Goal: Task Accomplishment & Management: Use online tool/utility

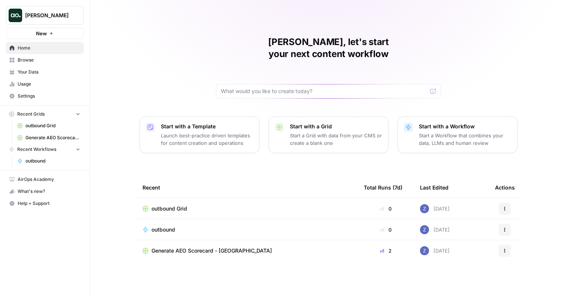
click at [44, 70] on span "Your Data" at bounding box center [49, 72] width 63 height 7
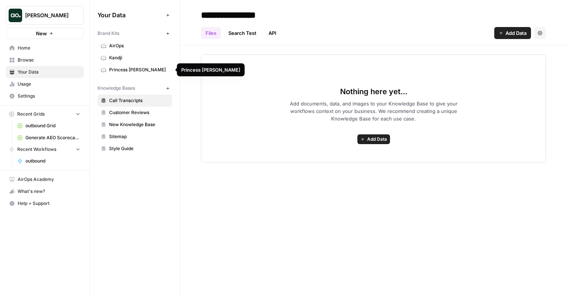
click at [133, 68] on span "Princess [PERSON_NAME]" at bounding box center [139, 69] width 60 height 7
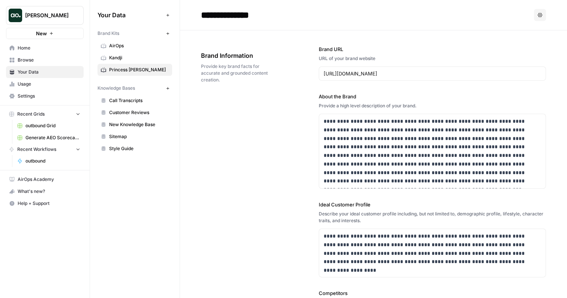
click at [537, 15] on icon "button" at bounding box center [539, 15] width 4 height 4
click at [512, 49] on span "Delete" at bounding box center [519, 49] width 24 height 7
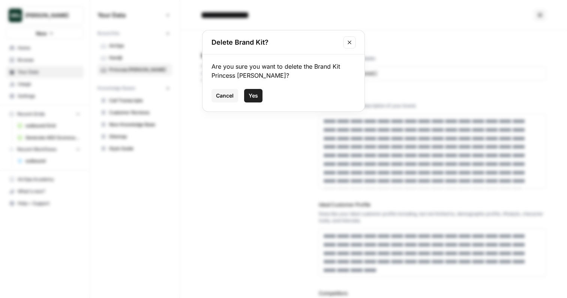
click at [260, 94] on button "Yes" at bounding box center [253, 95] width 18 height 13
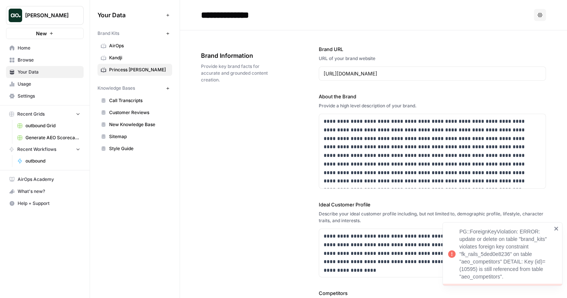
click at [145, 58] on span "Kandji" at bounding box center [139, 57] width 60 height 7
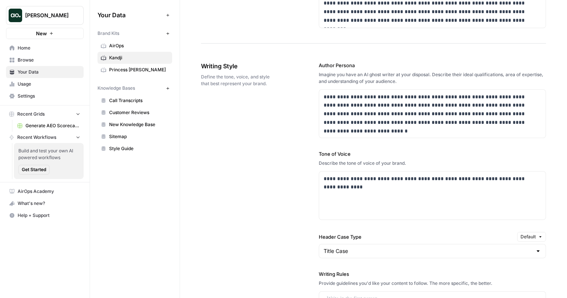
scroll to position [424, 0]
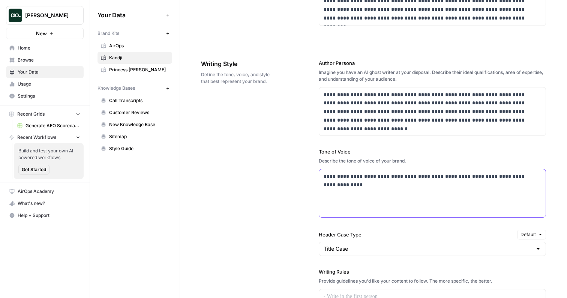
click at [384, 188] on div "**********" at bounding box center [432, 193] width 226 height 48
click at [248, 160] on div "**********" at bounding box center [373, 245] width 345 height 403
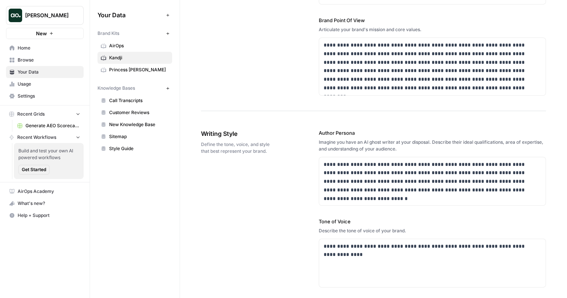
scroll to position [355, 0]
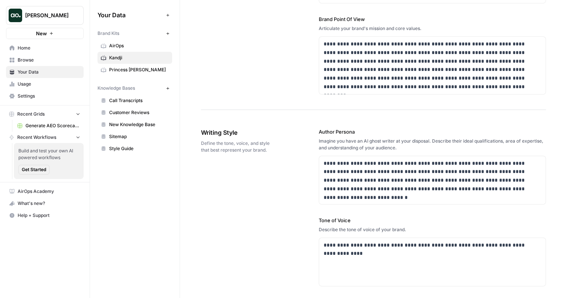
click at [48, 34] on button "New" at bounding box center [45, 33] width 78 height 11
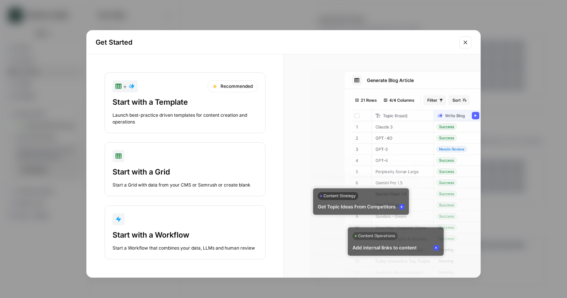
click at [196, 97] on div "Start with a Template" at bounding box center [184, 102] width 145 height 10
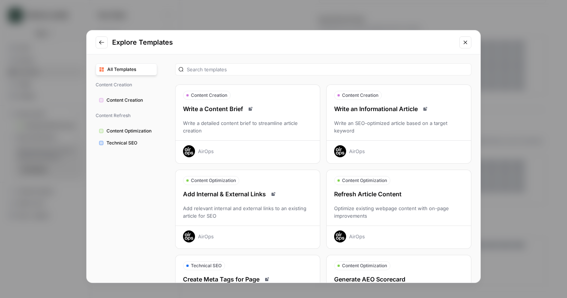
click at [358, 203] on div "Refresh Article Content Optimize existing webpage content with on-page improvem…" at bounding box center [398, 215] width 144 height 53
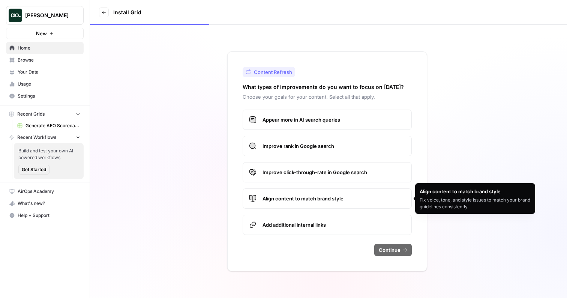
click at [333, 199] on span "Align content to match brand style" at bounding box center [333, 198] width 143 height 7
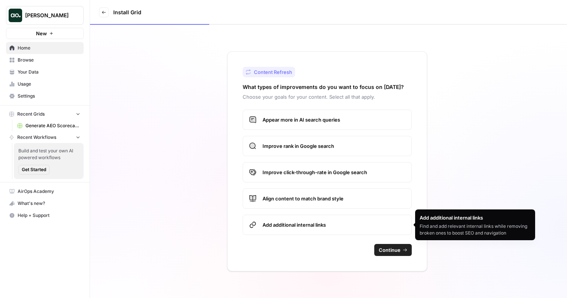
click at [382, 228] on span "Add additional internal links" at bounding box center [333, 224] width 143 height 7
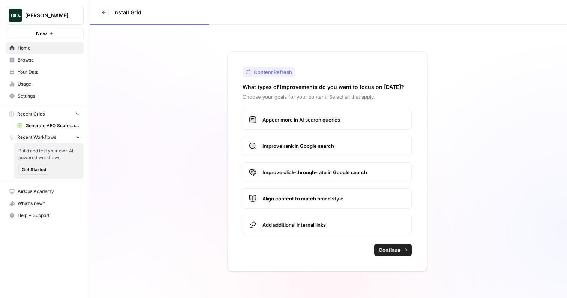
click at [398, 250] on span "Continue" at bounding box center [390, 249] width 22 height 7
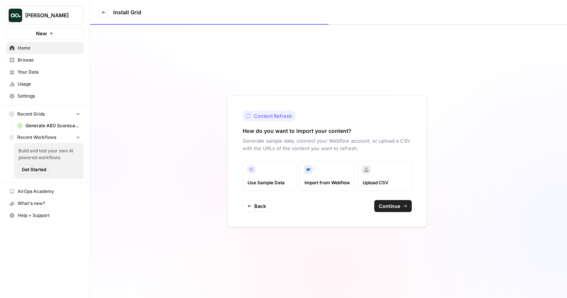
click at [255, 204] on span "Back" at bounding box center [260, 205] width 12 height 7
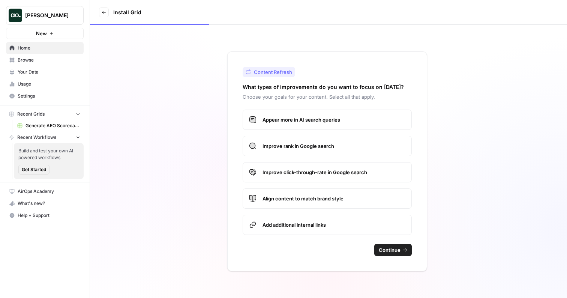
click at [311, 228] on span "Add additional internal links" at bounding box center [333, 224] width 143 height 7
click at [391, 250] on span "Continue" at bounding box center [390, 249] width 22 height 7
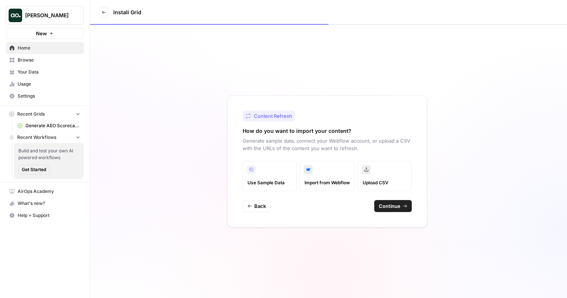
click at [398, 210] on button "Continue" at bounding box center [392, 206] width 37 height 12
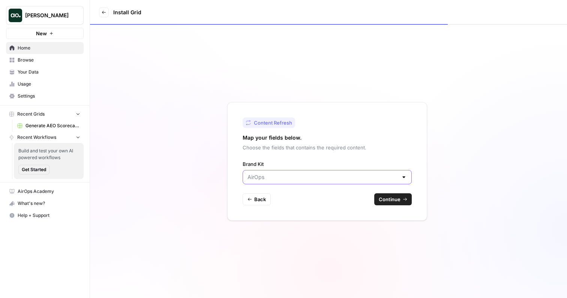
click at [332, 180] on input "Brand Kit" at bounding box center [322, 176] width 150 height 7
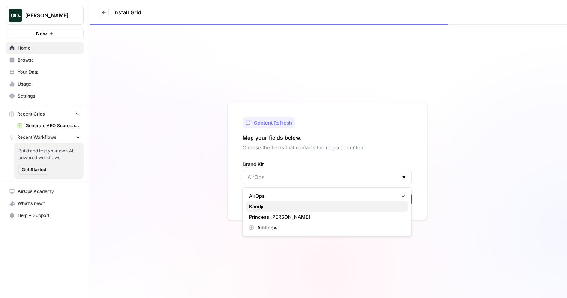
click at [300, 201] on button "Kandji" at bounding box center [327, 206] width 162 height 10
type input "Kandji"
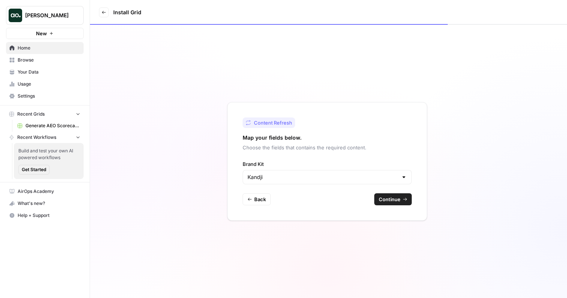
click at [389, 199] on span "Continue" at bounding box center [390, 198] width 22 height 7
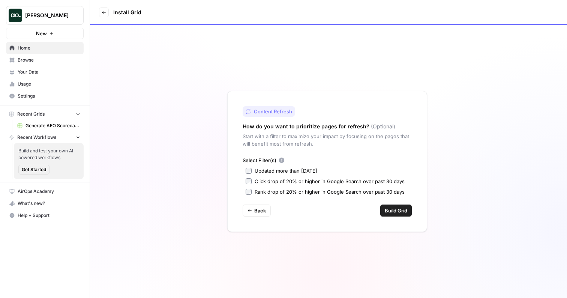
click at [401, 213] on span "Build Grid" at bounding box center [396, 210] width 22 height 7
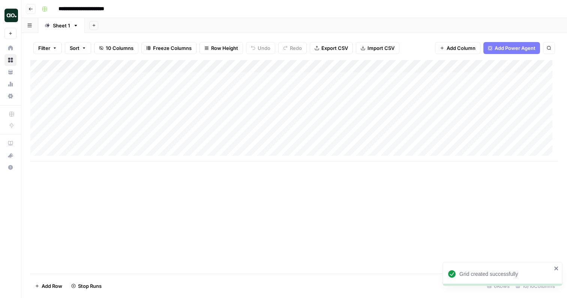
click at [83, 79] on div "Add Column" at bounding box center [293, 110] width 527 height 101
click at [81, 79] on div "Add Column" at bounding box center [293, 110] width 527 height 101
click at [81, 79] on body "**********" at bounding box center [283, 149] width 567 height 298
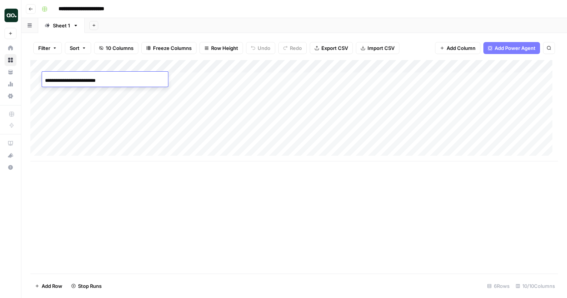
click at [83, 93] on div "Add Column" at bounding box center [293, 110] width 527 height 101
click at [81, 108] on div "Add Column" at bounding box center [293, 110] width 527 height 101
click at [81, 106] on div "Add Column" at bounding box center [293, 110] width 527 height 101
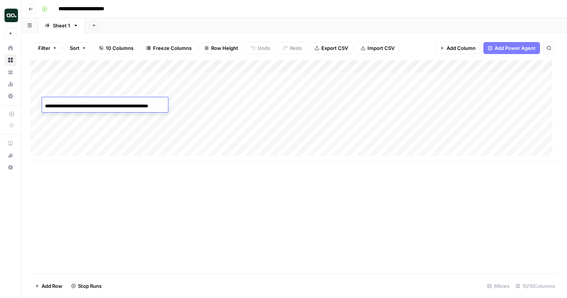
scroll to position [0, 10]
click at [81, 106] on input "**********" at bounding box center [105, 106] width 120 height 9
click at [182, 18] on div "Add Sheet" at bounding box center [326, 25] width 482 height 15
click at [32, 9] on icon "button" at bounding box center [30, 9] width 4 height 4
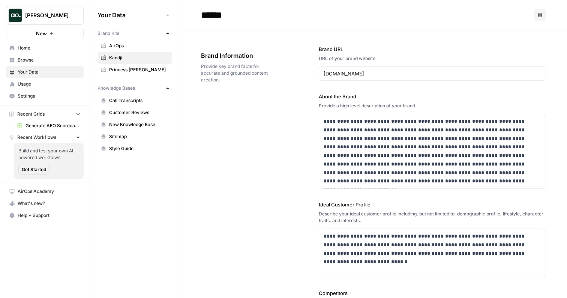
click at [44, 31] on span "New" at bounding box center [41, 33] width 11 height 7
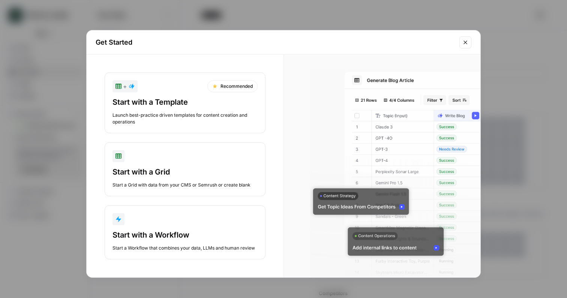
click at [156, 107] on div "Start with a Template" at bounding box center [184, 102] width 145 height 10
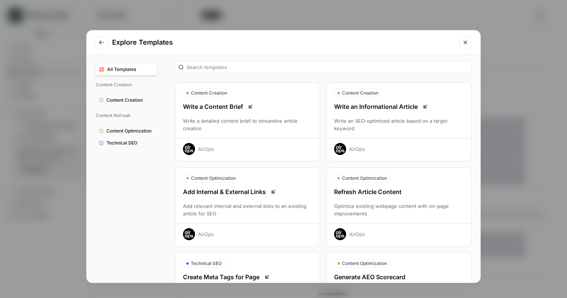
scroll to position [2, 0]
click at [383, 115] on div "Write an Informational Article Write an SEO-optimized article based on a target…" at bounding box center [398, 128] width 144 height 53
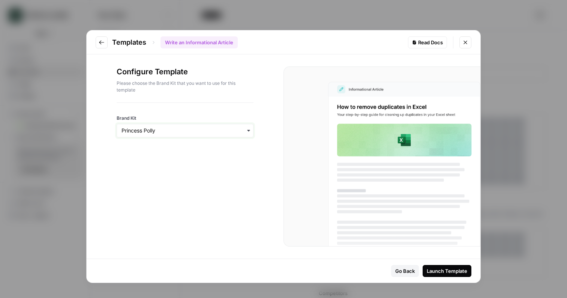
click at [189, 134] on input "Brand Kit" at bounding box center [184, 130] width 127 height 7
click at [171, 175] on div "Kandji" at bounding box center [185, 179] width 136 height 14
click at [443, 270] on div "Launch Template" at bounding box center [447, 270] width 40 height 7
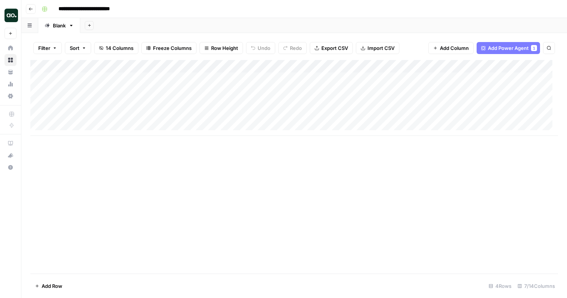
click at [237, 66] on div "Add Column" at bounding box center [293, 98] width 527 height 76
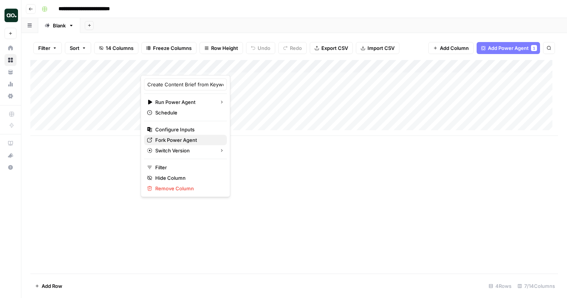
click at [190, 141] on span "Fork Power Agent" at bounding box center [188, 139] width 66 height 7
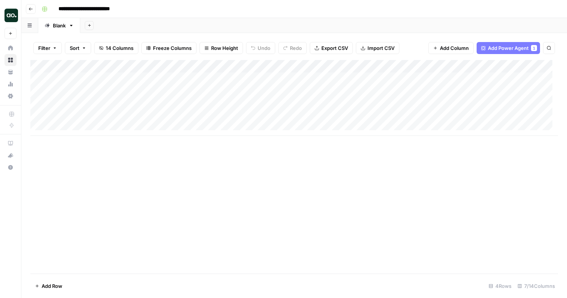
click at [196, 78] on div "Add Column" at bounding box center [293, 98] width 527 height 76
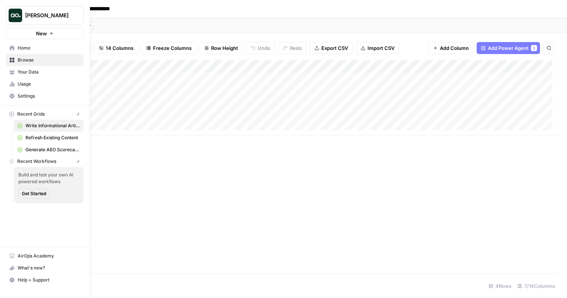
click at [15, 49] on link "Home" at bounding box center [45, 48] width 78 height 12
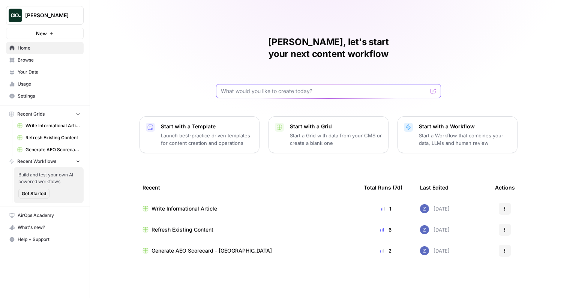
click at [307, 87] on input "text" at bounding box center [324, 90] width 206 height 7
type input "hey copilot cam you"
click at [284, 84] on div "hey copilot cam you Send" at bounding box center [328, 91] width 225 height 14
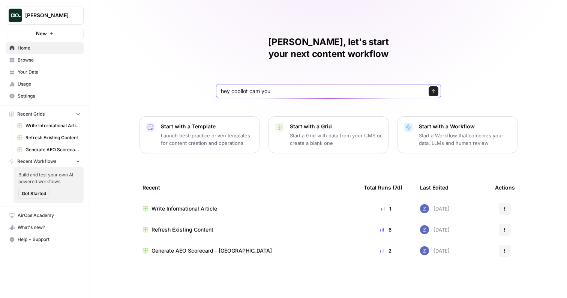
click at [272, 87] on input "hey copilot cam you" at bounding box center [321, 90] width 200 height 7
type input "can you build me a workflow that takes a call transcript and identifies five ke…"
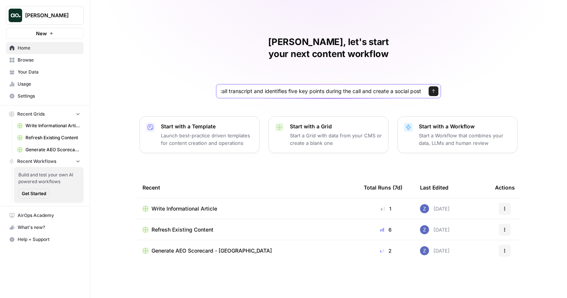
scroll to position [0, 107]
click button "Send" at bounding box center [433, 91] width 10 height 10
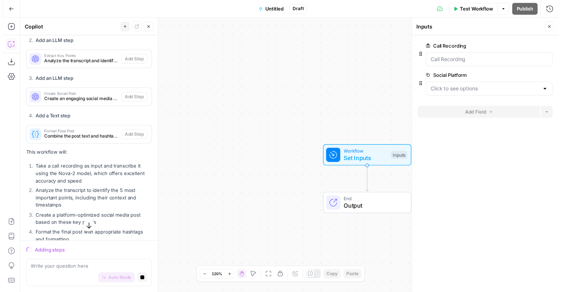
scroll to position [447, 0]
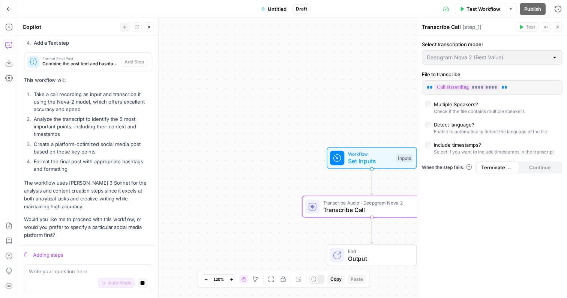
click at [359, 159] on span "Set Inputs" at bounding box center [370, 160] width 45 height 9
click at [374, 160] on span "Set Inputs" at bounding box center [370, 160] width 45 height 9
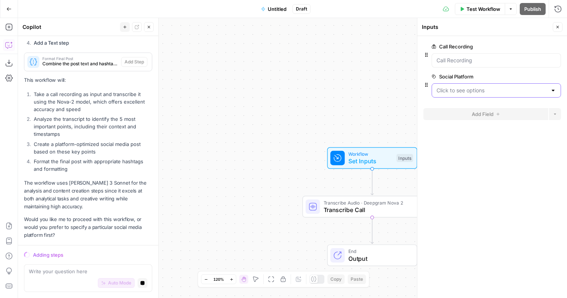
click at [467, 89] on Platform "Social Platform" at bounding box center [491, 90] width 111 height 7
click at [497, 75] on label "Social Platform" at bounding box center [474, 76] width 87 height 7
click at [497, 87] on Platform "Social Platform" at bounding box center [491, 90] width 111 height 7
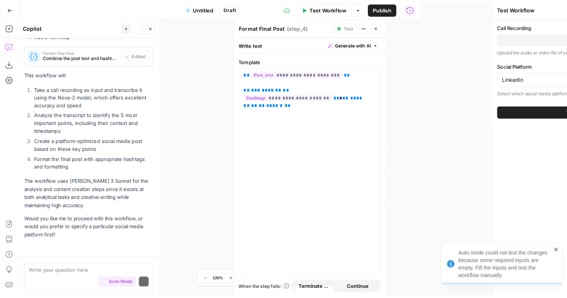
scroll to position [461, 0]
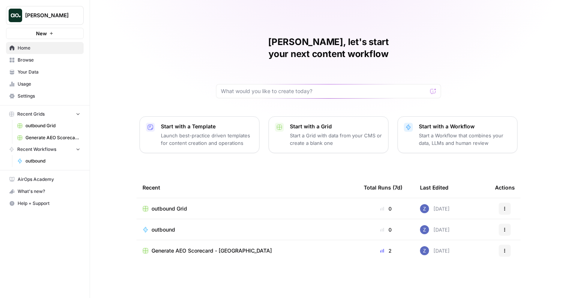
click at [47, 123] on span "outbound Grid" at bounding box center [52, 125] width 55 height 7
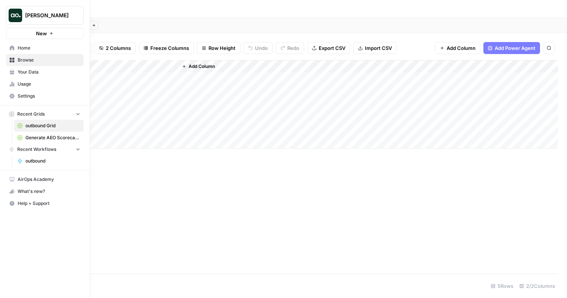
click at [78, 114] on icon "button" at bounding box center [77, 113] width 5 height 5
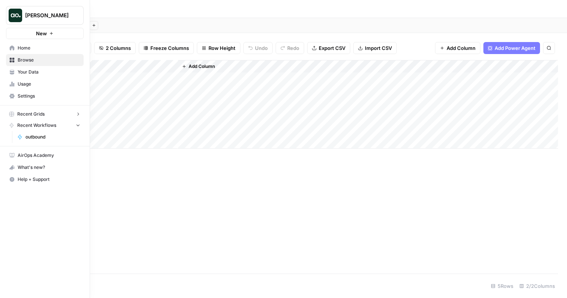
click at [78, 114] on icon "button" at bounding box center [77, 113] width 5 height 5
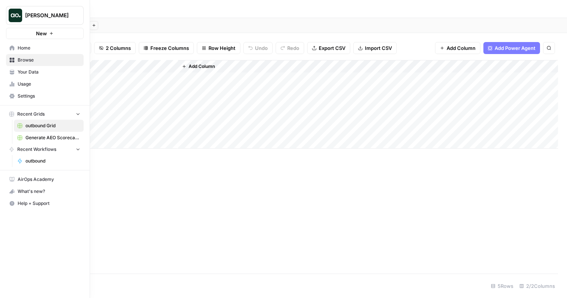
click at [39, 60] on span "Browse" at bounding box center [49, 60] width 63 height 7
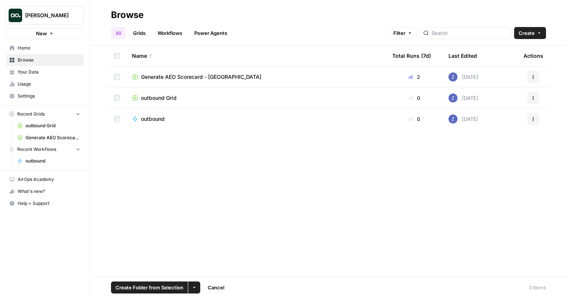
click at [194, 288] on icon "button" at bounding box center [194, 287] width 4 height 4
click at [212, 267] on span "Delete" at bounding box center [211, 269] width 19 height 7
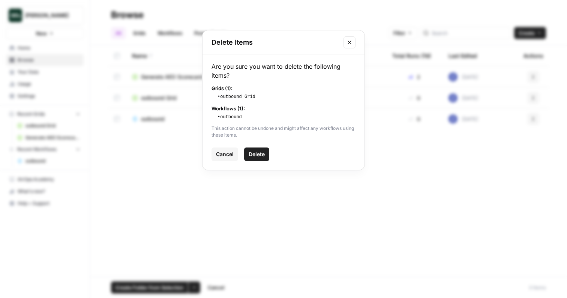
click at [268, 156] on button "Delete" at bounding box center [256, 153] width 25 height 13
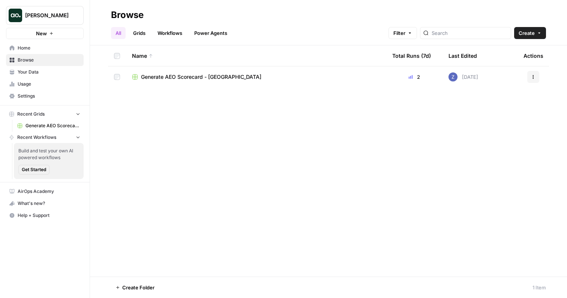
click at [183, 78] on span "Generate AEO Scorecard - [GEOGRAPHIC_DATA]" at bounding box center [201, 76] width 120 height 7
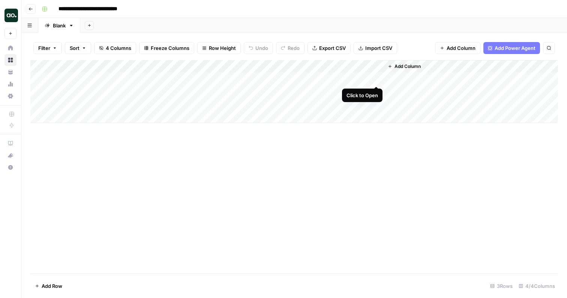
click at [376, 76] on div "Add Column" at bounding box center [293, 91] width 527 height 63
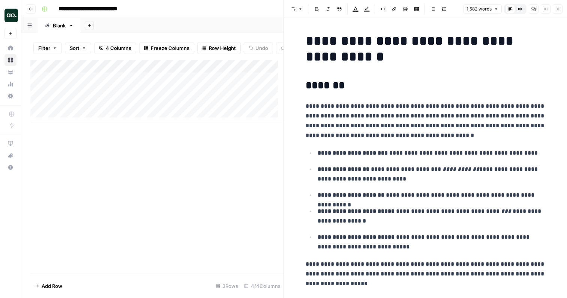
click at [555, 9] on icon "button" at bounding box center [557, 9] width 4 height 4
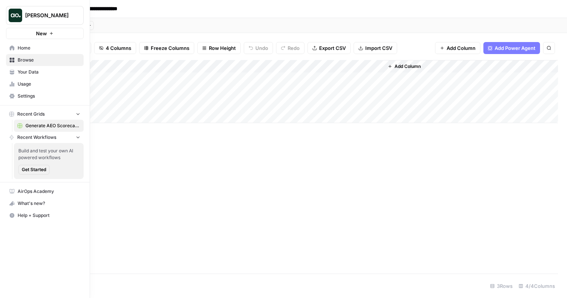
click at [25, 45] on span "Home" at bounding box center [49, 48] width 63 height 7
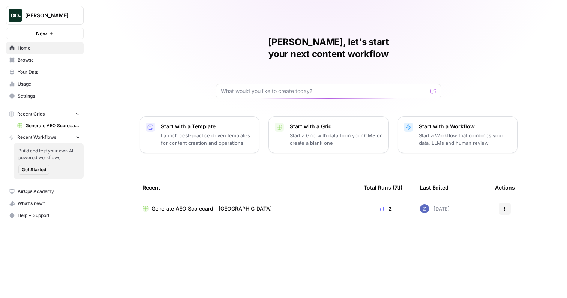
click at [29, 60] on span "Browse" at bounding box center [49, 60] width 63 height 7
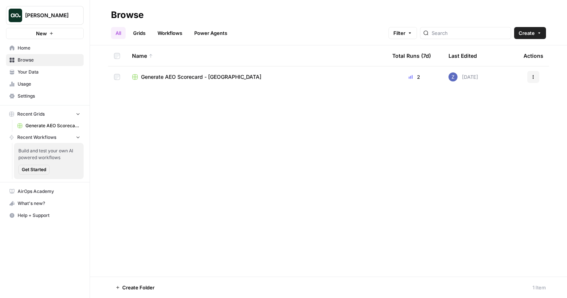
click at [37, 51] on link "Home" at bounding box center [45, 48] width 78 height 12
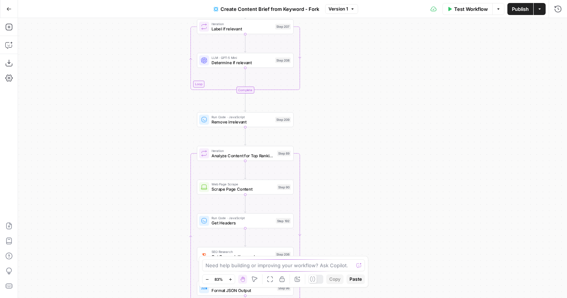
drag, startPoint x: 366, startPoint y: 84, endPoint x: 369, endPoint y: 220, distance: 136.1
click at [369, 220] on div "Workflow Set Inputs Inputs Google Search Perform Google Search Step 51 Loop Ite…" at bounding box center [292, 158] width 549 height 280
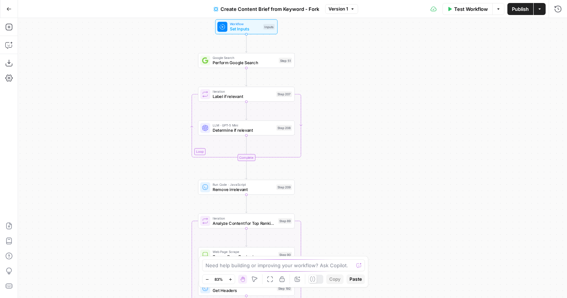
drag, startPoint x: 362, startPoint y: 126, endPoint x: 361, endPoint y: 203, distance: 76.8
click at [361, 204] on div "Workflow Set Inputs Inputs Google Search Perform Google Search Step 51 Loop Ite…" at bounding box center [292, 158] width 549 height 280
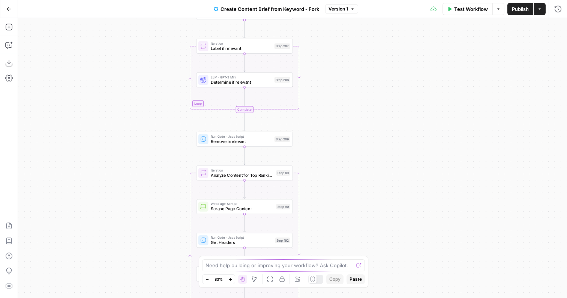
drag, startPoint x: 361, startPoint y: 203, endPoint x: 360, endPoint y: 141, distance: 62.2
click at [360, 141] on div "Workflow Set Inputs Inputs Google Search Perform Google Search Step 51 Loop Ite…" at bounding box center [292, 158] width 549 height 280
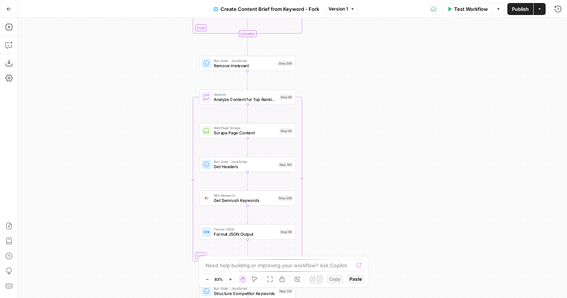
drag, startPoint x: 360, startPoint y: 141, endPoint x: 364, endPoint y: 52, distance: 88.5
click at [364, 52] on div "Workflow Set Inputs Inputs Google Search Perform Google Search Step 51 Loop Ite…" at bounding box center [292, 158] width 549 height 280
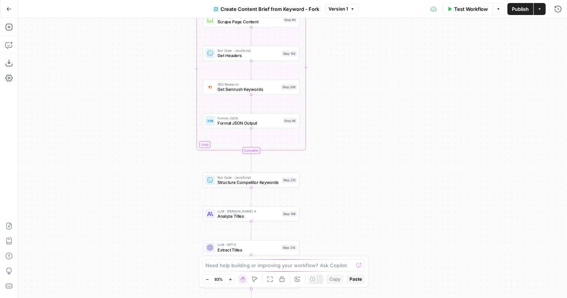
drag, startPoint x: 352, startPoint y: 123, endPoint x: 355, endPoint y: 25, distance: 98.3
click at [355, 25] on div "Workflow Set Inputs Inputs Google Search Perform Google Search Step 51 Loop Ite…" at bounding box center [292, 158] width 549 height 280
click at [10, 7] on icon "button" at bounding box center [8, 8] width 5 height 5
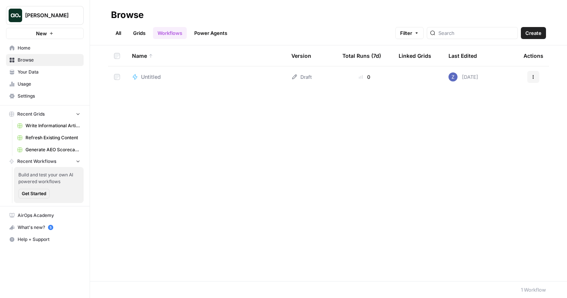
click at [149, 76] on span "Untitled" at bounding box center [151, 76] width 20 height 7
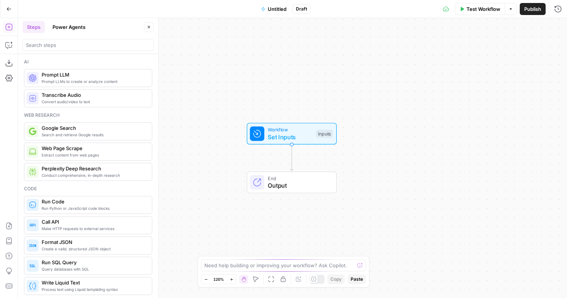
click at [8, 9] on icon "button" at bounding box center [8, 8] width 5 height 5
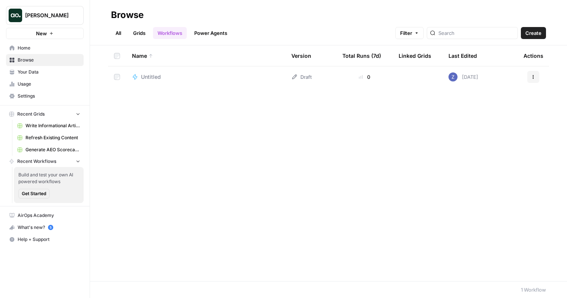
click at [45, 123] on span "Write Informational Article" at bounding box center [52, 125] width 55 height 7
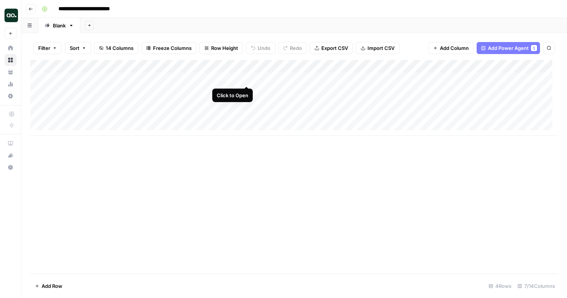
click at [246, 78] on div "Add Column" at bounding box center [293, 98] width 527 height 76
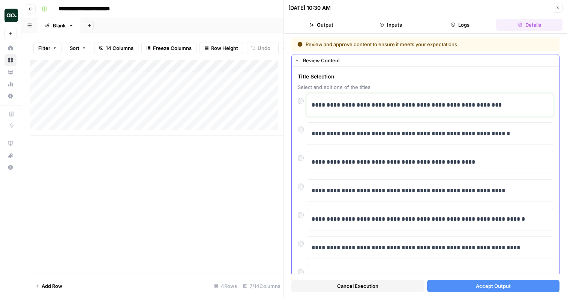
click at [366, 109] on p "**********" at bounding box center [426, 105] width 231 height 10
click at [455, 290] on button "Accept Output" at bounding box center [493, 286] width 133 height 12
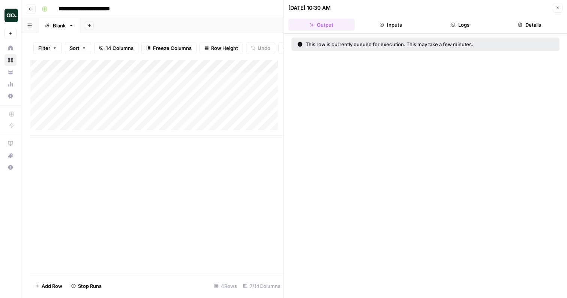
click at [558, 9] on icon "button" at bounding box center [557, 8] width 3 height 3
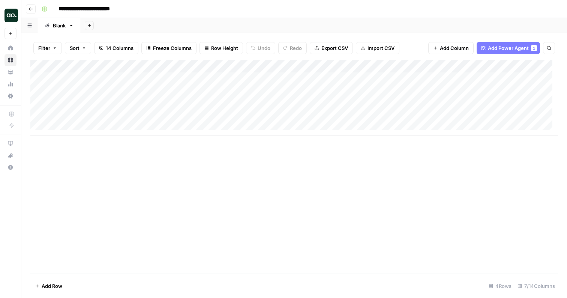
click at [293, 78] on div "Add Column" at bounding box center [293, 98] width 527 height 76
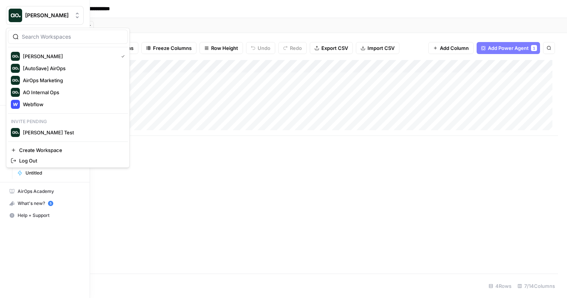
click at [51, 15] on span "[PERSON_NAME]" at bounding box center [47, 15] width 45 height 7
click at [40, 103] on span "Webflow" at bounding box center [72, 103] width 99 height 7
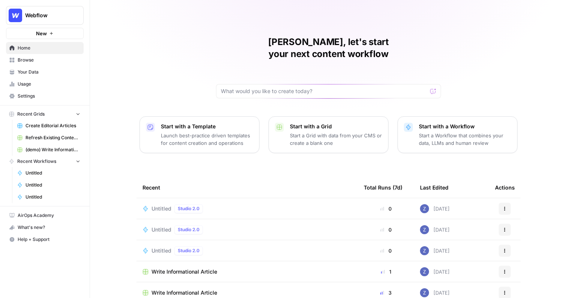
click at [49, 137] on span "Refresh Existing Content (2)" at bounding box center [52, 137] width 55 height 7
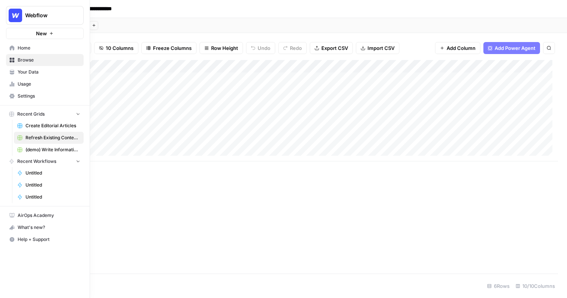
click at [11, 62] on icon at bounding box center [12, 60] width 5 height 5
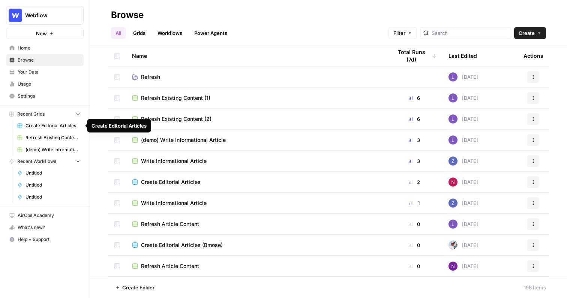
click at [46, 124] on span "Create Editorial Articles" at bounding box center [52, 125] width 55 height 7
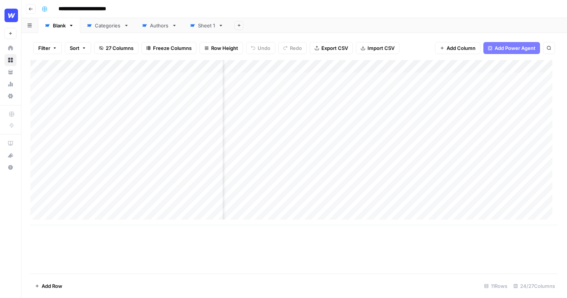
scroll to position [0, 338]
click at [356, 77] on div "Add Column" at bounding box center [293, 142] width 527 height 165
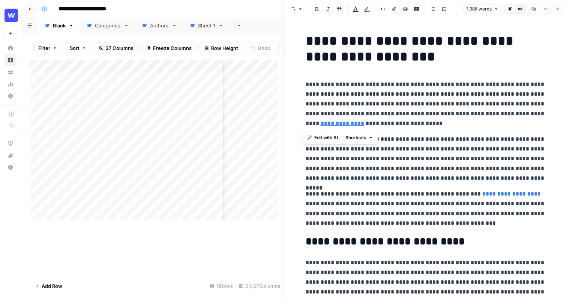
drag, startPoint x: 415, startPoint y: 124, endPoint x: 280, endPoint y: 75, distance: 143.2
click at [283, 75] on div "**********" at bounding box center [424, 149] width 283 height 298
click at [331, 137] on span "Edit with AI" at bounding box center [326, 137] width 24 height 7
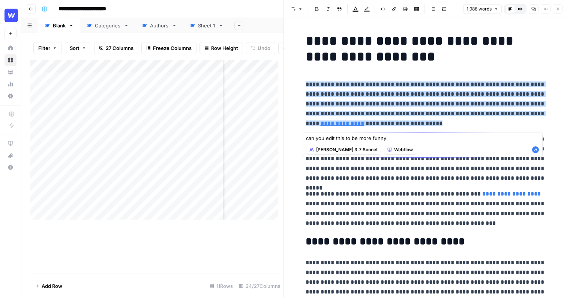
type textarea "can you edit this to be more funny"
click at [539, 152] on icon "button" at bounding box center [535, 149] width 7 height 7
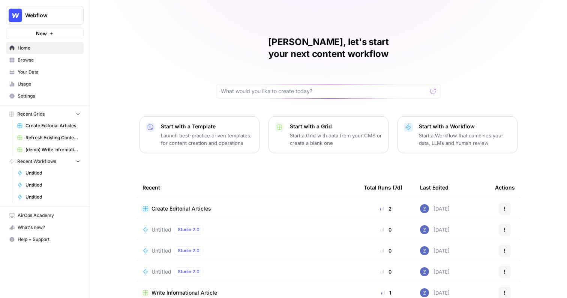
click at [60, 19] on span "Webflow" at bounding box center [47, 15] width 45 height 7
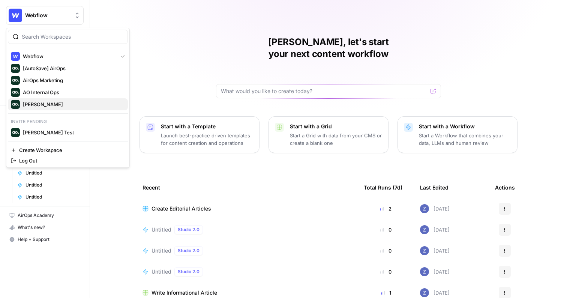
click at [53, 104] on span "[PERSON_NAME]" at bounding box center [72, 103] width 99 height 7
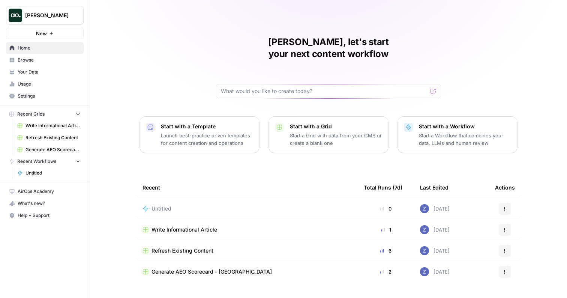
click at [47, 33] on button "New" at bounding box center [45, 33] width 78 height 11
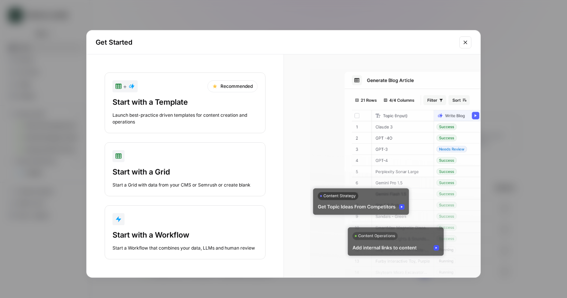
click at [160, 99] on div "Start with a Template" at bounding box center [184, 102] width 145 height 10
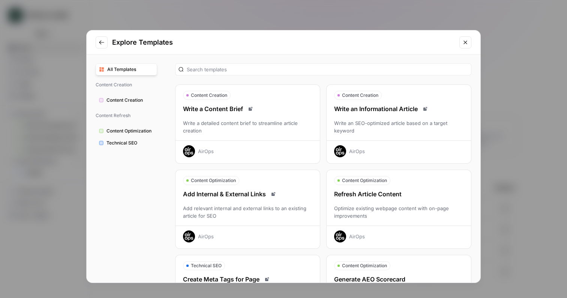
click at [390, 197] on div "Refresh Article Content" at bounding box center [398, 193] width 144 height 9
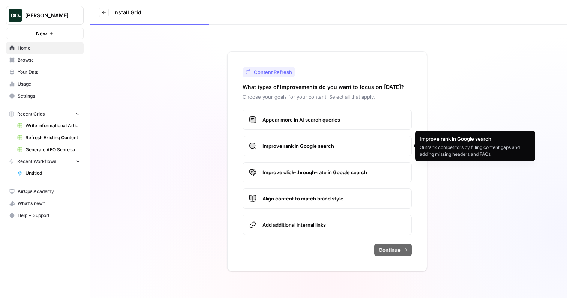
click at [331, 149] on span "Improve rank in Google search" at bounding box center [333, 145] width 143 height 7
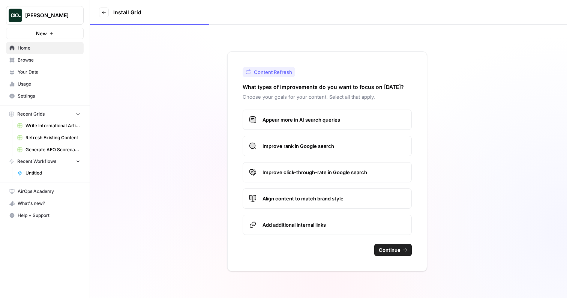
click at [325, 168] on span "Improve click-through-rate in Google search" at bounding box center [333, 171] width 143 height 7
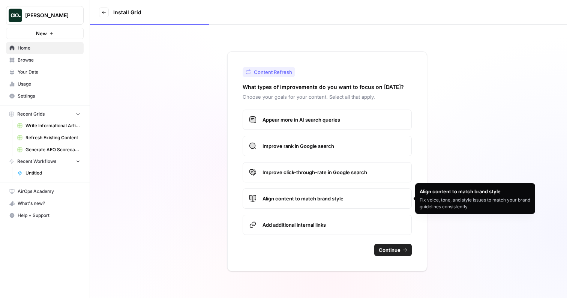
click at [312, 201] on span "Align content to match brand style" at bounding box center [333, 198] width 143 height 7
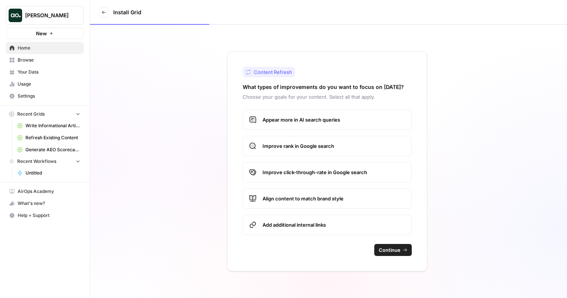
click at [335, 117] on span "Appear more in AI search queries" at bounding box center [333, 119] width 143 height 7
click at [398, 251] on span "Continue" at bounding box center [390, 249] width 22 height 7
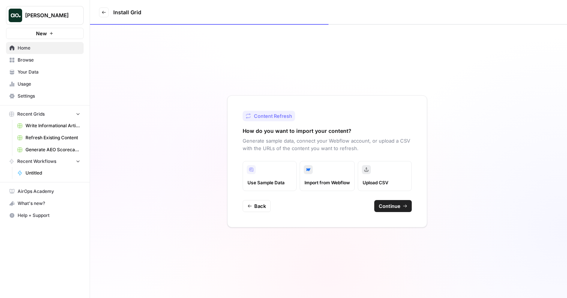
click at [397, 207] on span "Continue" at bounding box center [390, 205] width 22 height 7
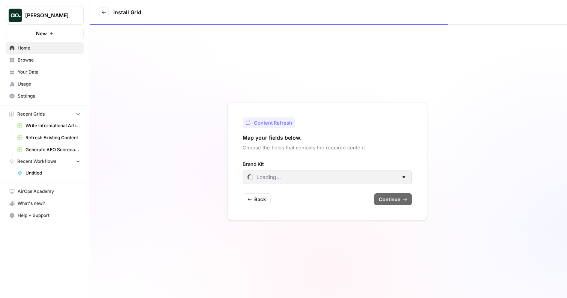
type input "AirOps"
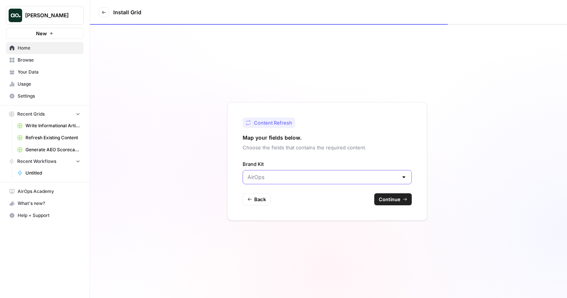
click at [323, 177] on input "Brand Kit" at bounding box center [322, 176] width 150 height 7
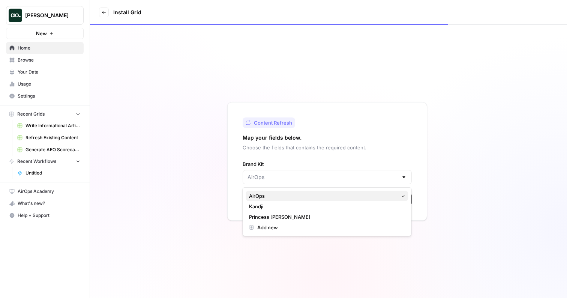
click at [293, 192] on span "AirOps" at bounding box center [322, 195] width 147 height 7
type input "AirOps"
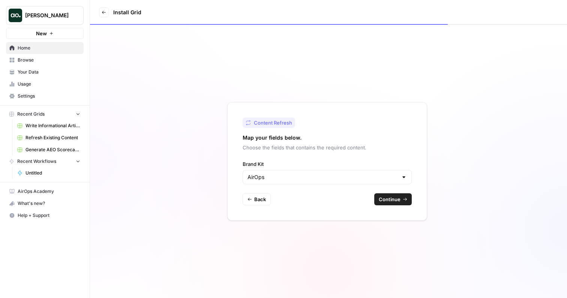
click at [386, 202] on span "Continue" at bounding box center [390, 198] width 22 height 7
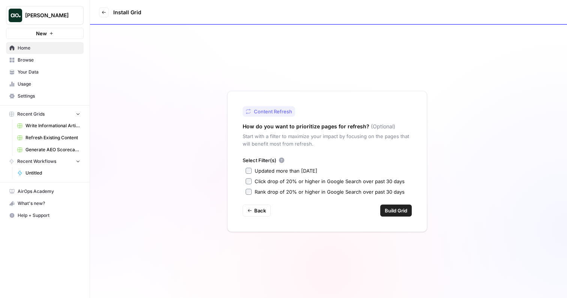
click at [279, 171] on div "Updated more than [DATE]" at bounding box center [285, 170] width 63 height 7
click at [308, 172] on div "Updated more than [DATE]" at bounding box center [285, 170] width 63 height 7
click at [307, 183] on div "Click drop of 20% or higher in Google Search over past 30 days" at bounding box center [329, 180] width 150 height 7
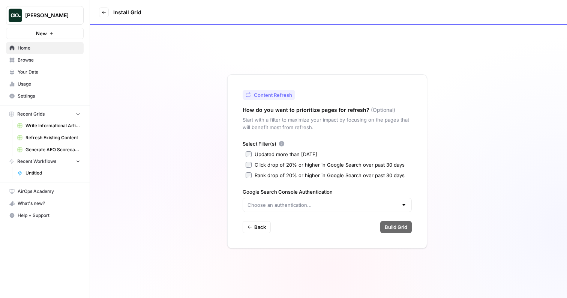
click at [299, 164] on div "Click drop of 20% or higher in Google Search over past 30 days" at bounding box center [329, 164] width 150 height 7
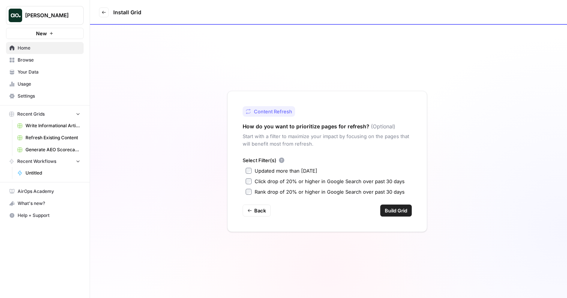
click at [283, 170] on div "Updated more than [DATE]" at bounding box center [285, 170] width 63 height 7
click at [396, 211] on span "Build Grid" at bounding box center [396, 210] width 22 height 7
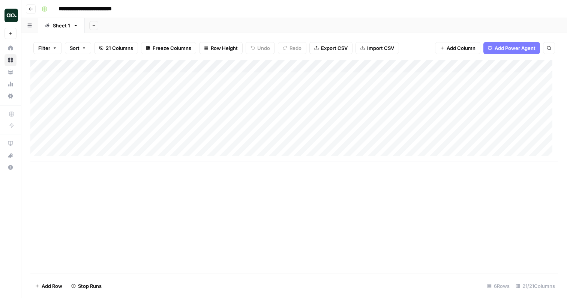
click at [78, 129] on div "Add Column" at bounding box center [293, 110] width 527 height 101
click at [81, 129] on div "Add Column" at bounding box center [293, 110] width 527 height 101
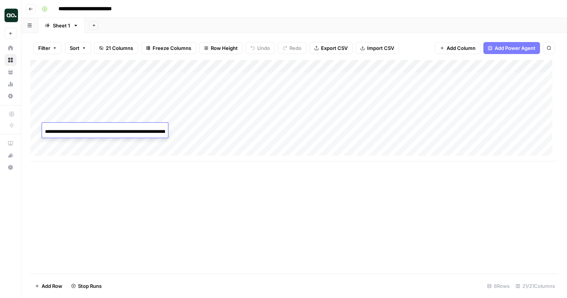
scroll to position [0, 63]
click at [178, 181] on div "Add Column" at bounding box center [293, 166] width 527 height 213
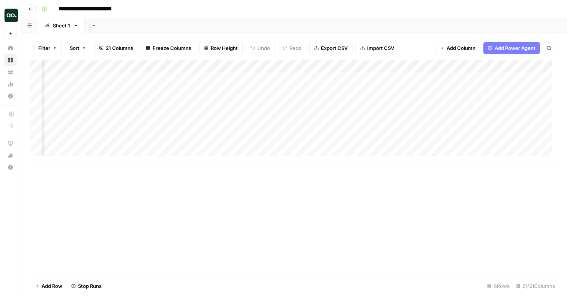
scroll to position [0, 131]
click at [159, 102] on div "Add Column" at bounding box center [293, 110] width 527 height 101
click at [162, 105] on div "Add Column" at bounding box center [293, 110] width 527 height 101
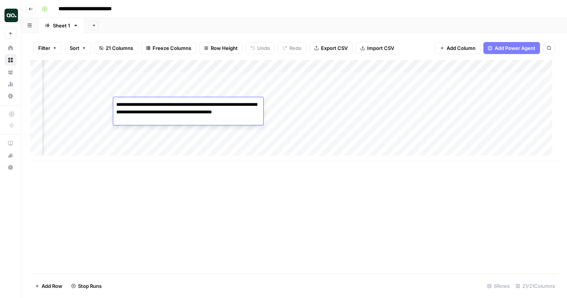
click at [162, 105] on textarea "**********" at bounding box center [188, 111] width 150 height 25
click at [164, 121] on textarea "**********" at bounding box center [188, 111] width 150 height 25
click at [156, 124] on textarea "**********" at bounding box center [188, 111] width 150 height 25
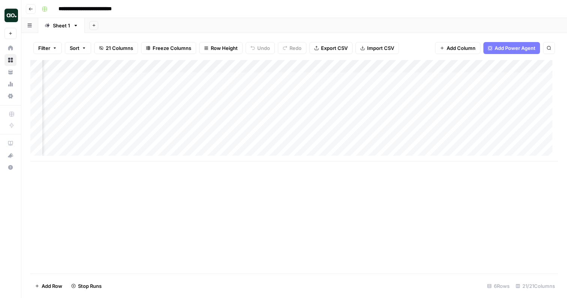
click at [150, 128] on div "Add Column" at bounding box center [293, 110] width 527 height 101
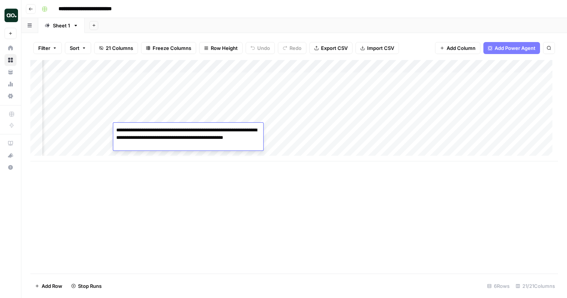
click at [205, 117] on div "Add Column" at bounding box center [293, 110] width 527 height 101
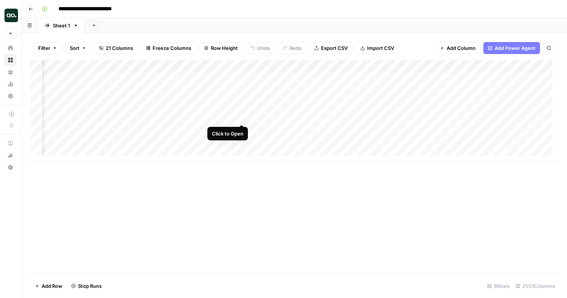
click at [242, 116] on div "Add Column" at bounding box center [293, 110] width 527 height 101
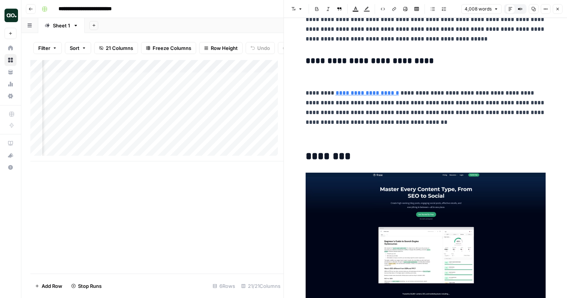
scroll to position [1410, 0]
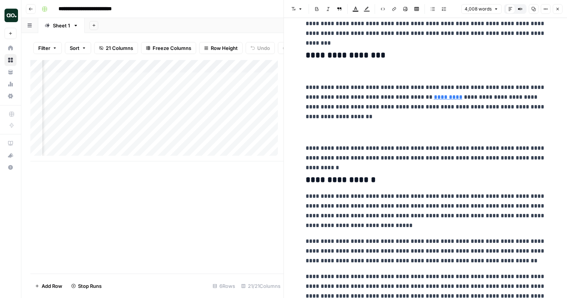
click at [468, 100] on p "**********" at bounding box center [425, 101] width 240 height 39
click at [471, 93] on p "**********" at bounding box center [425, 101] width 240 height 39
click at [486, 84] on p "**********" at bounding box center [425, 101] width 240 height 39
click at [559, 8] on icon "button" at bounding box center [557, 9] width 4 height 4
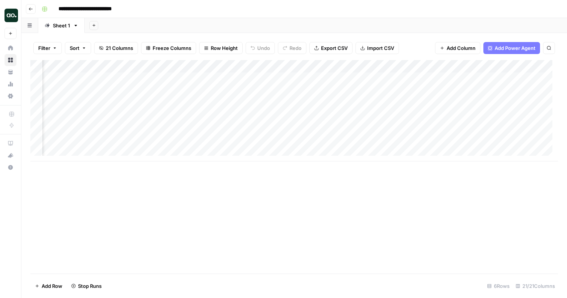
scroll to position [0, 147]
click at [331, 65] on div "Add Column" at bounding box center [293, 110] width 527 height 101
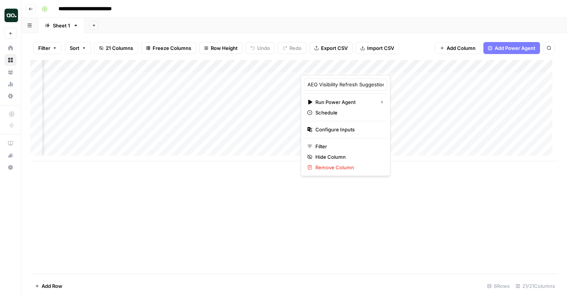
click at [394, 75] on div "Add Column" at bounding box center [293, 110] width 527 height 101
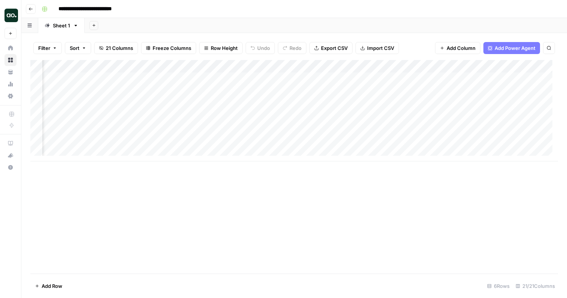
click at [334, 90] on div "Add Column" at bounding box center [293, 110] width 527 height 101
click at [386, 79] on div "Add Column" at bounding box center [293, 110] width 527 height 101
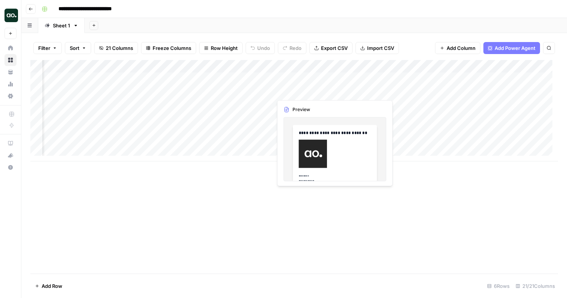
scroll to position [0, 0]
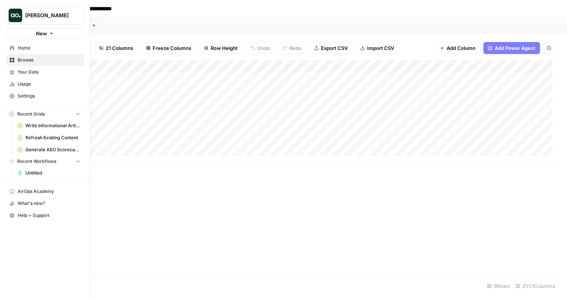
click at [10, 46] on icon at bounding box center [11, 47] width 5 height 5
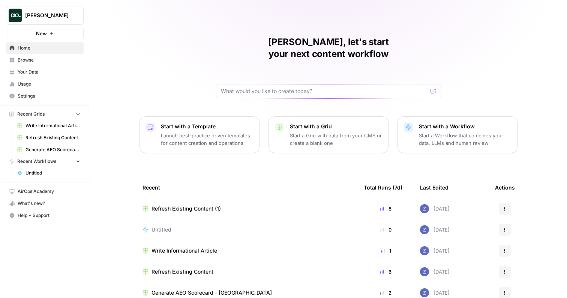
click at [34, 60] on span "Browse" at bounding box center [49, 60] width 63 height 7
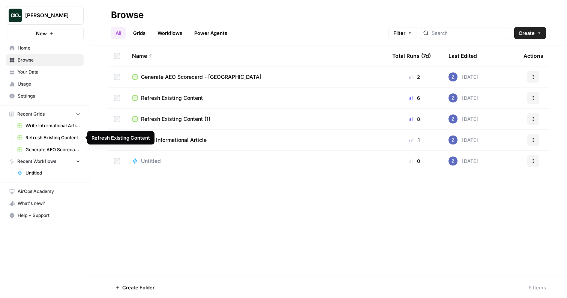
click at [59, 136] on span "Refresh Existing Content" at bounding box center [52, 137] width 55 height 7
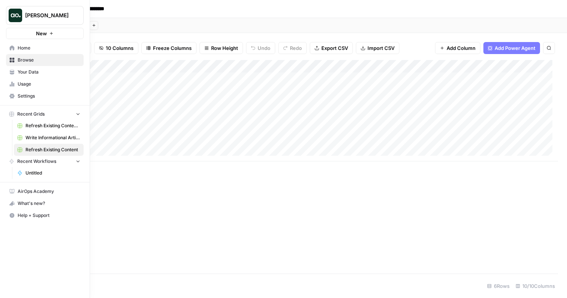
click at [34, 137] on span "Write Informational Article" at bounding box center [52, 137] width 55 height 7
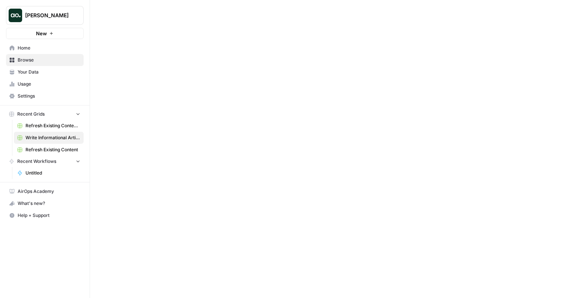
click at [40, 127] on span "Refresh Existing Content (1)" at bounding box center [52, 125] width 55 height 7
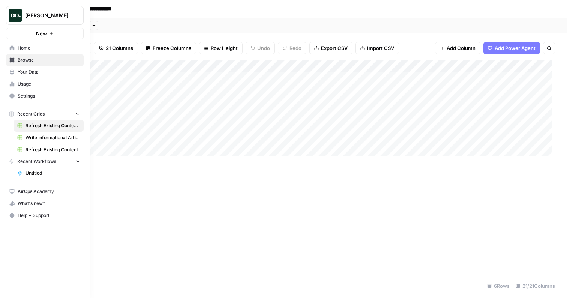
click at [36, 28] on button "New" at bounding box center [45, 33] width 78 height 11
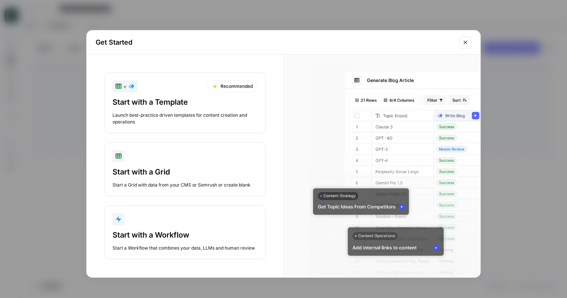
click at [148, 97] on div "Start with a Template" at bounding box center [184, 102] width 145 height 10
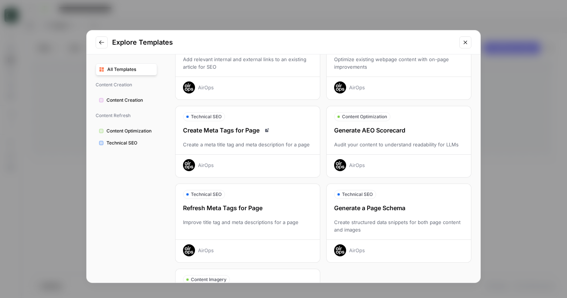
scroll to position [147, 0]
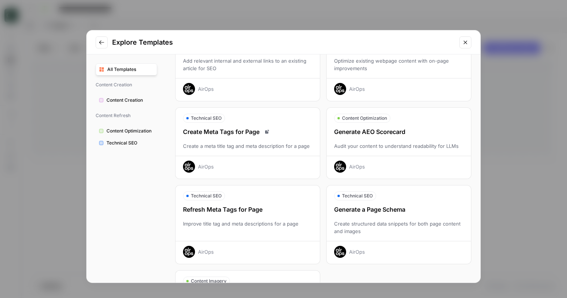
click at [218, 15] on div "Explore Templates All Templates Content Creation Content Creation Content Refre…" at bounding box center [283, 149] width 567 height 298
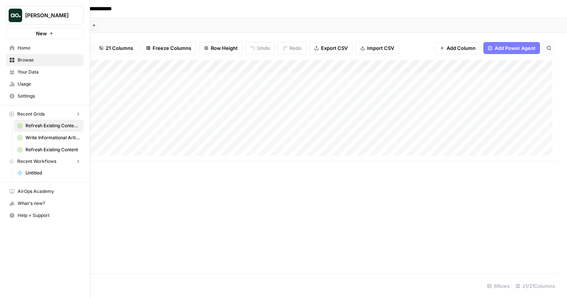
click at [13, 34] on button "New" at bounding box center [45, 33] width 78 height 11
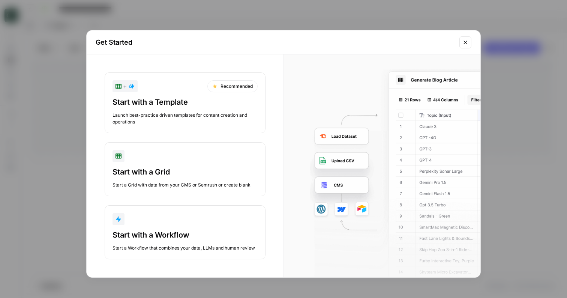
click at [155, 175] on div "Start with a Grid" at bounding box center [184, 171] width 145 height 10
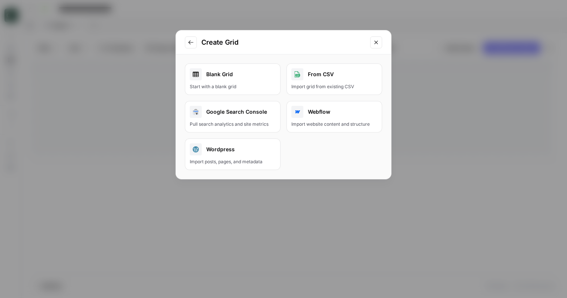
click at [254, 79] on div "Blank Grid" at bounding box center [233, 74] width 86 height 12
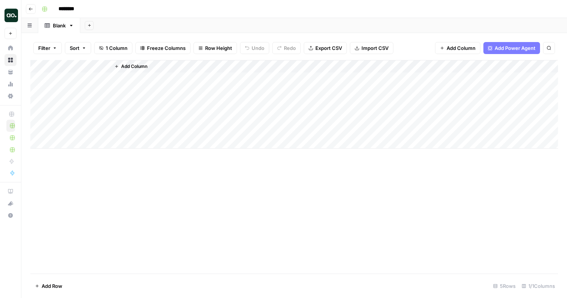
click at [137, 64] on span "Add Column" at bounding box center [134, 66] width 26 height 7
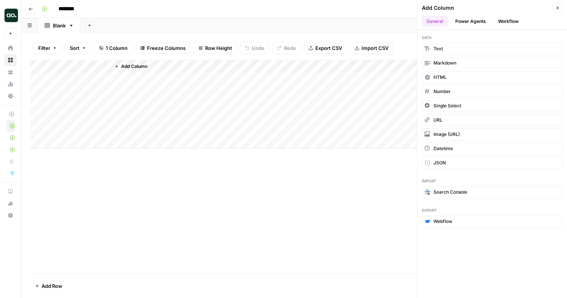
click at [473, 19] on button "Power Agents" at bounding box center [470, 21] width 40 height 11
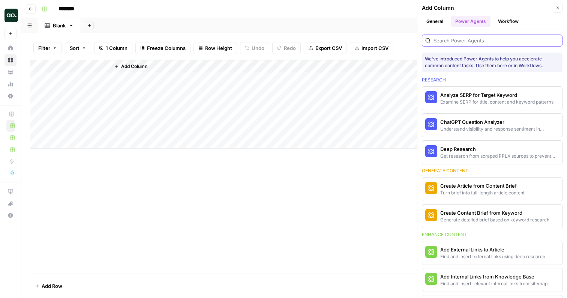
click at [467, 42] on input "search" at bounding box center [496, 40] width 126 height 7
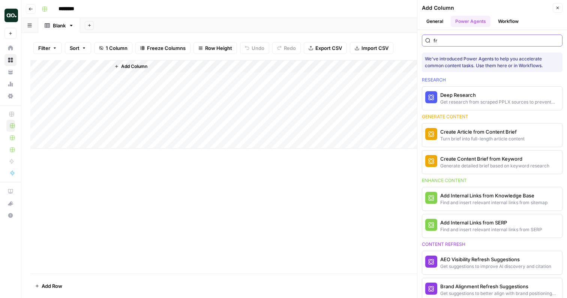
type input "f"
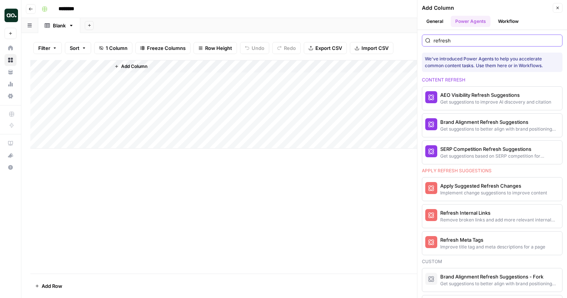
type input "refresh"
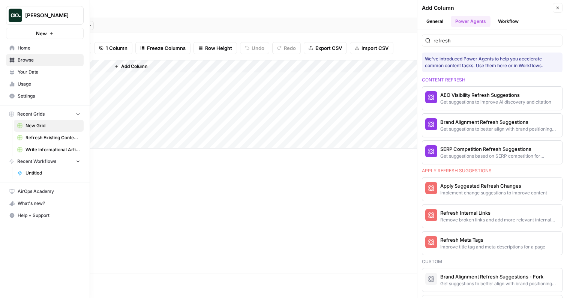
click at [34, 33] on button "New" at bounding box center [45, 33] width 78 height 11
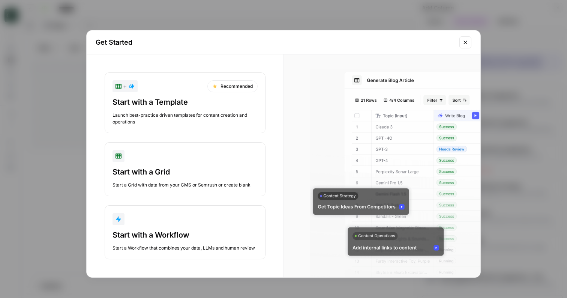
click at [214, 111] on div "Start with a Template Launch best-practice driven templates for content creatio…" at bounding box center [184, 111] width 145 height 28
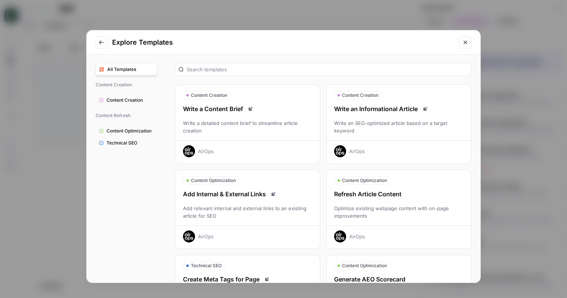
click at [361, 110] on div "Write an Informational Article" at bounding box center [398, 108] width 144 height 9
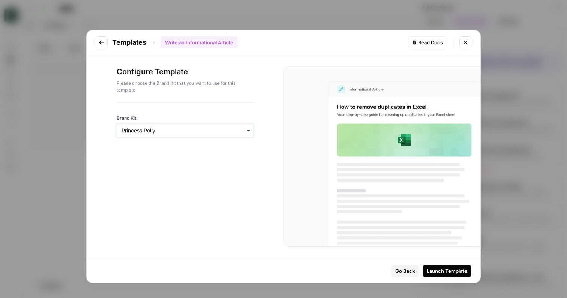
click at [155, 129] on input "Brand Kit" at bounding box center [184, 130] width 127 height 7
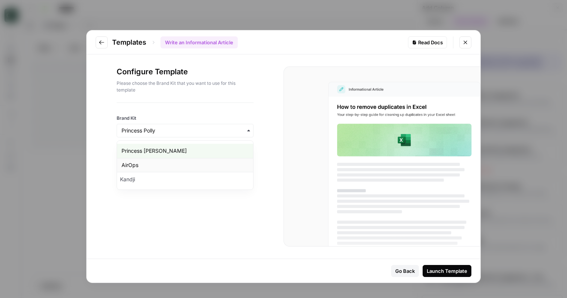
click at [145, 163] on div "AirOps" at bounding box center [185, 165] width 136 height 14
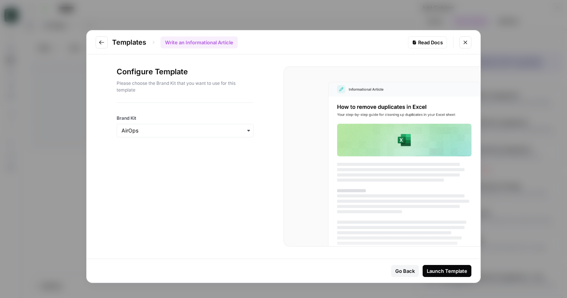
click at [434, 271] on div "Launch Template" at bounding box center [447, 270] width 40 height 7
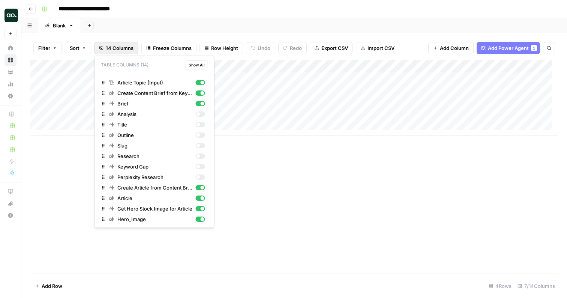
click at [113, 47] on span "14 Columns" at bounding box center [120, 47] width 28 height 7
click at [202, 156] on div "button" at bounding box center [199, 155] width 9 height 5
click at [270, 184] on div "Add Column" at bounding box center [293, 166] width 527 height 213
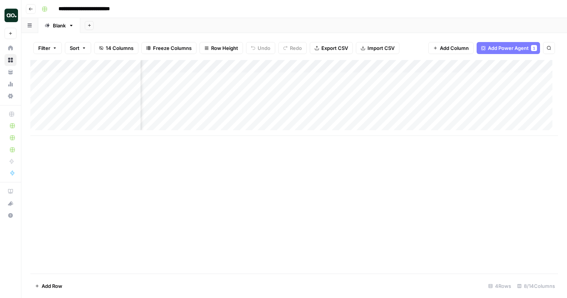
scroll to position [0, 65]
click at [289, 77] on div "Add Column" at bounding box center [293, 98] width 527 height 76
click at [252, 80] on div "Add Column" at bounding box center [293, 98] width 527 height 76
click at [265, 67] on div "Add Column" at bounding box center [293, 98] width 527 height 76
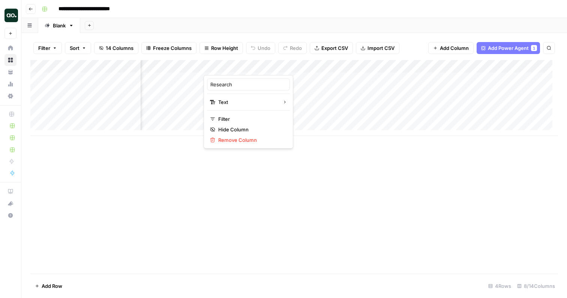
click at [285, 28] on div "Add Sheet" at bounding box center [323, 25] width 486 height 15
click at [416, 5] on div "**********" at bounding box center [299, 9] width 521 height 12
click at [265, 66] on div "Add Column" at bounding box center [293, 98] width 527 height 76
click at [319, 12] on div "**********" at bounding box center [299, 9] width 521 height 12
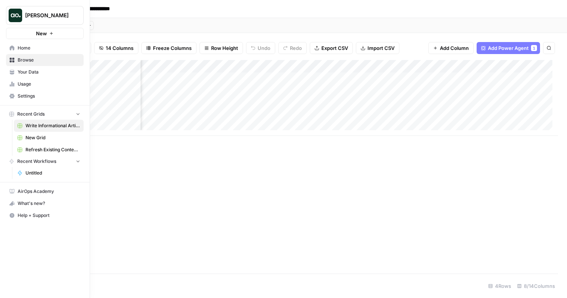
click at [13, 48] on icon at bounding box center [12, 47] width 5 height 5
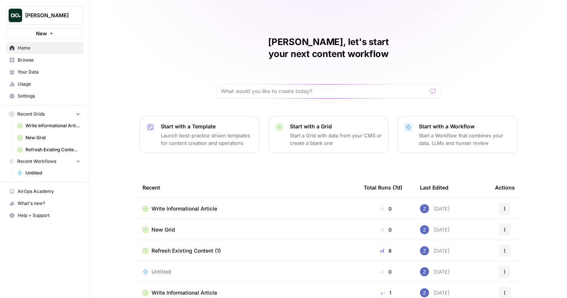
click at [49, 46] on span "Home" at bounding box center [49, 48] width 63 height 7
click at [63, 36] on button "New" at bounding box center [45, 33] width 78 height 11
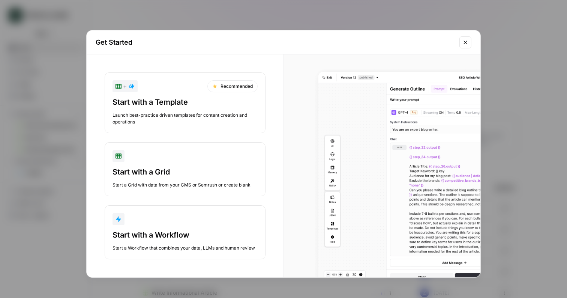
click at [170, 232] on div "Start with a Workflow" at bounding box center [184, 234] width 145 height 10
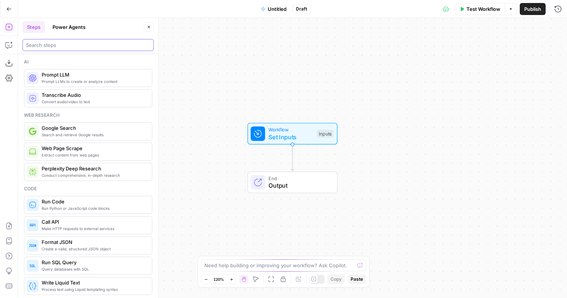
click at [78, 43] on input "search" at bounding box center [88, 44] width 124 height 7
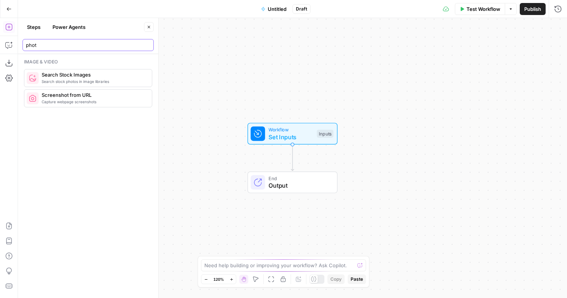
type input "phot"
click at [11, 4] on button "Go Back" at bounding box center [8, 8] width 13 height 13
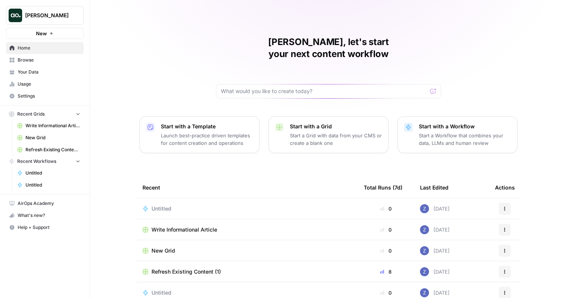
click at [46, 128] on span "Write Informational Article" at bounding box center [52, 125] width 55 height 7
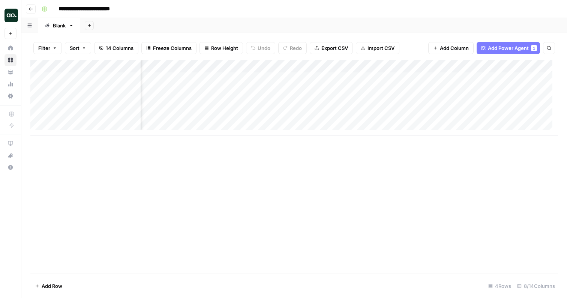
scroll to position [0, 225]
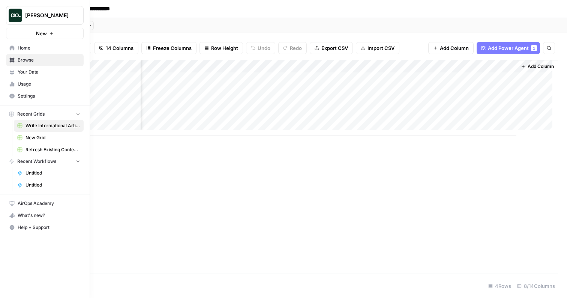
click at [6, 48] on link "Home" at bounding box center [45, 48] width 78 height 12
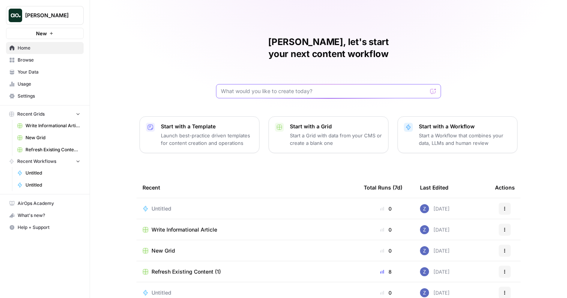
click at [285, 87] on input "text" at bounding box center [324, 90] width 206 height 7
click at [47, 34] on button "New" at bounding box center [45, 33] width 78 height 11
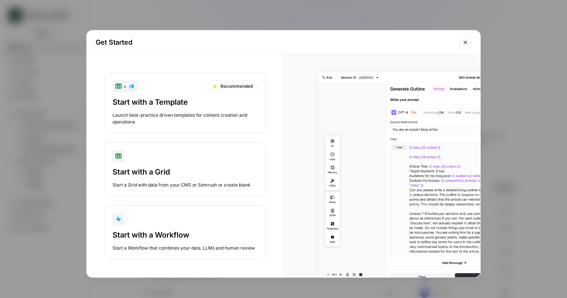
click at [151, 237] on div "Start with a Workflow" at bounding box center [184, 234] width 145 height 10
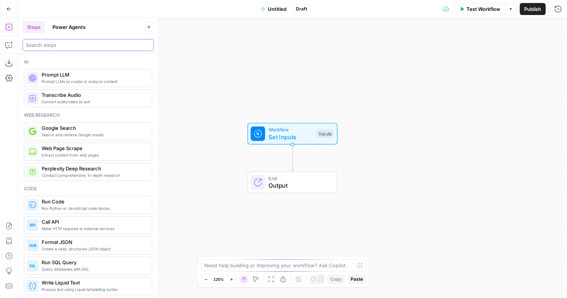
click at [81, 46] on input "search" at bounding box center [88, 44] width 124 height 7
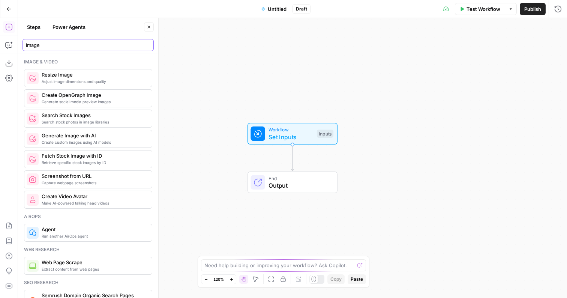
type input "image"
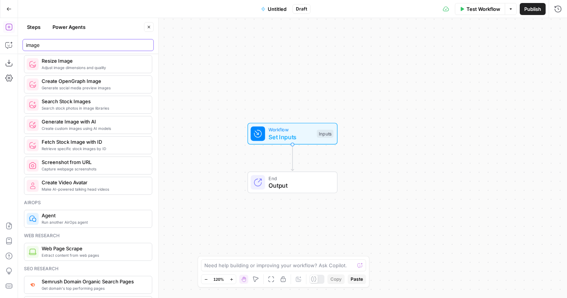
scroll to position [10, 0]
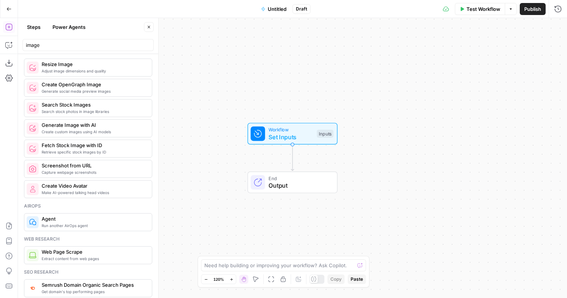
click at [79, 129] on span "Create custom images using AI models" at bounding box center [94, 132] width 104 height 6
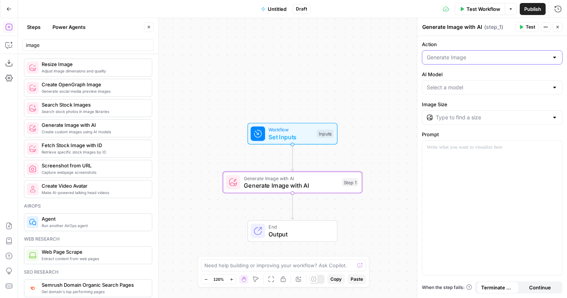
click at [507, 54] on input "Action" at bounding box center [488, 57] width 122 height 7
click at [486, 96] on span "Generate Variations" at bounding box center [490, 96] width 125 height 7
type input "Generate Variations"
